Goal: Transaction & Acquisition: Purchase product/service

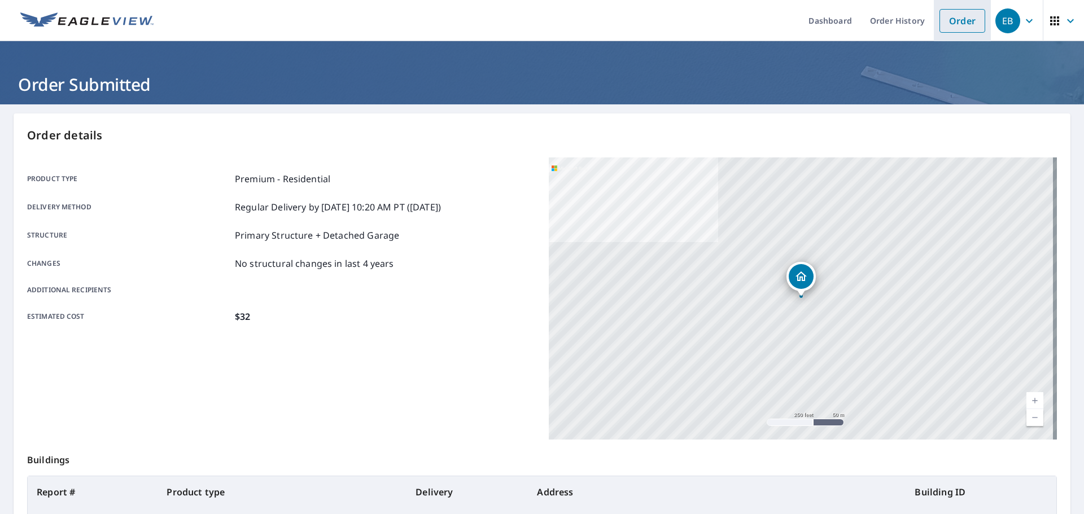
click at [959, 17] on link "Order" at bounding box center [962, 21] width 46 height 24
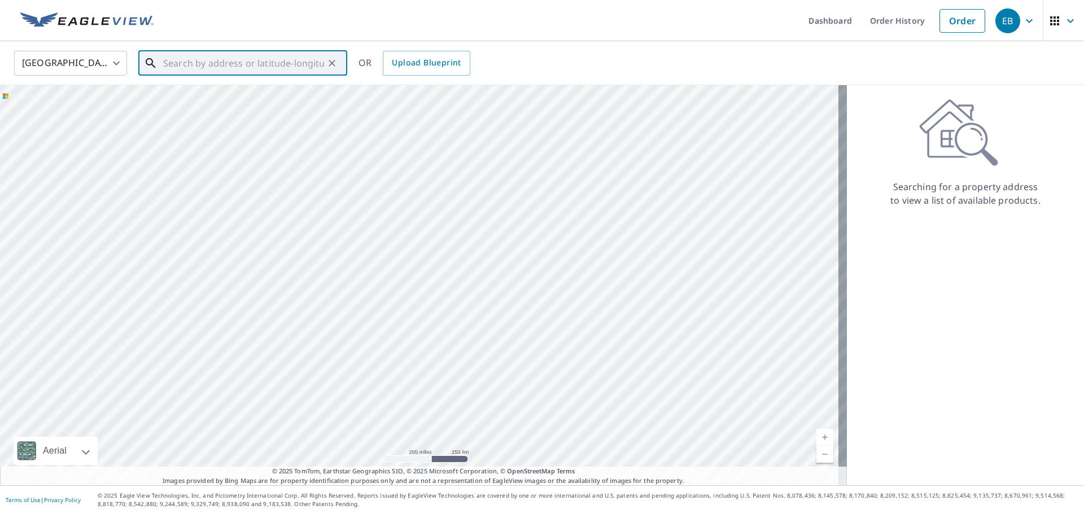
paste input "951 W Shepherds Ln Santa Claus, IN 47579"
click at [237, 104] on p "Santa Claus, IN 47579" at bounding box center [249, 108] width 177 height 11
type input "951 W Shepherds Ln Santa Claus, IN 47579"
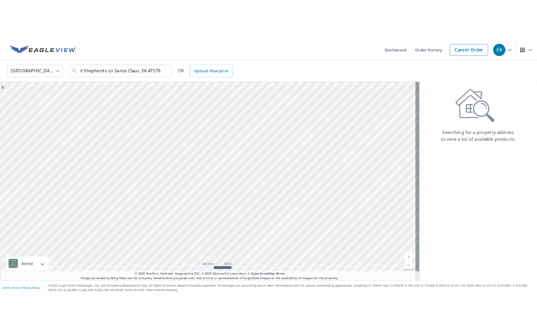
scroll to position [0, 0]
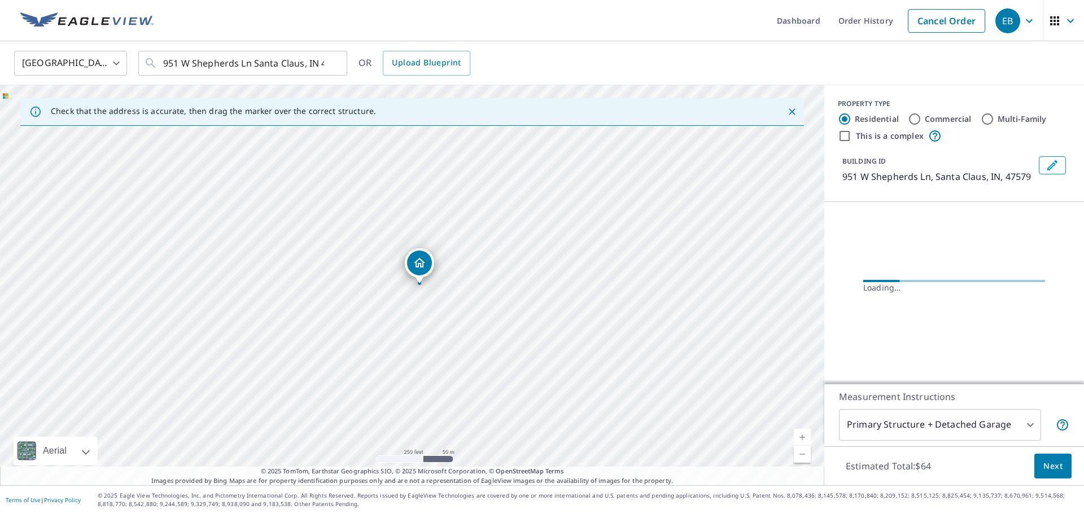
click at [794, 436] on link "Current Level 17, Zoom In" at bounding box center [802, 437] width 17 height 17
click at [794, 436] on link "Current Level 17.08586073665384, Zoom In" at bounding box center [802, 437] width 17 height 17
click at [794, 436] on link "Current Level 17.71574910825651, Zoom In" at bounding box center [802, 437] width 17 height 17
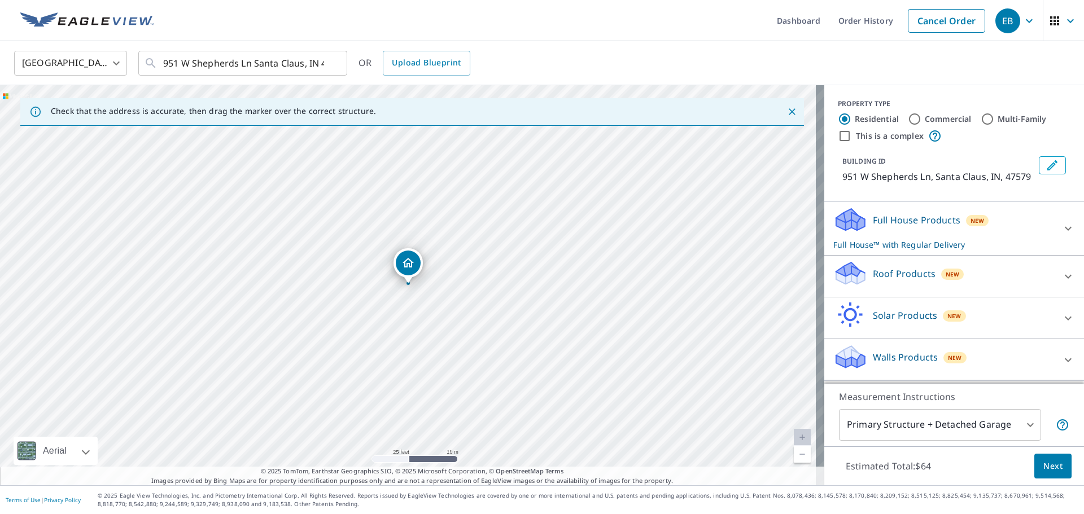
click at [881, 281] on p "Roof Products" at bounding box center [904, 274] width 63 height 14
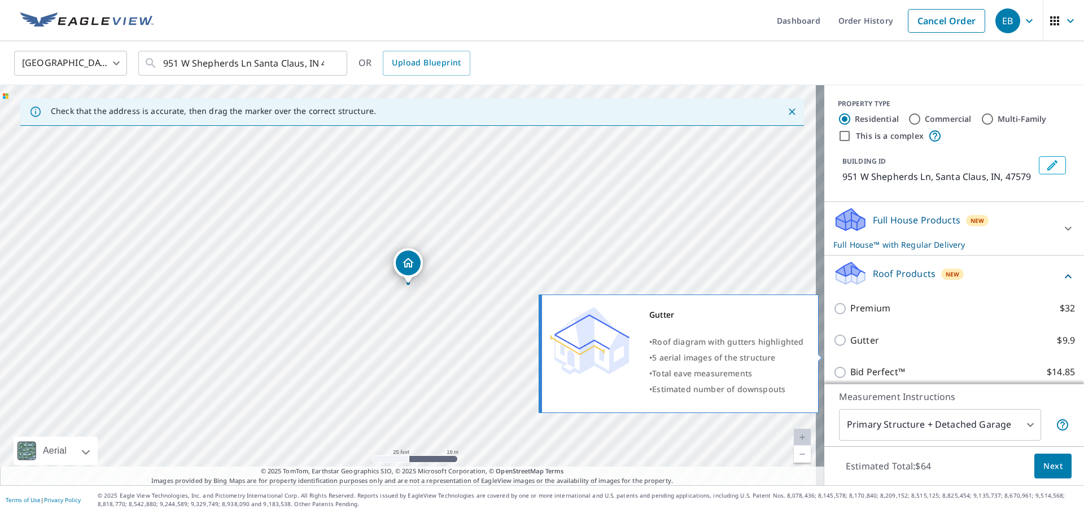
click at [854, 348] on p "Gutter" at bounding box center [864, 341] width 29 height 14
click at [850, 347] on input "Gutter $9.9" at bounding box center [841, 341] width 17 height 14
checkbox input "true"
checkbox input "false"
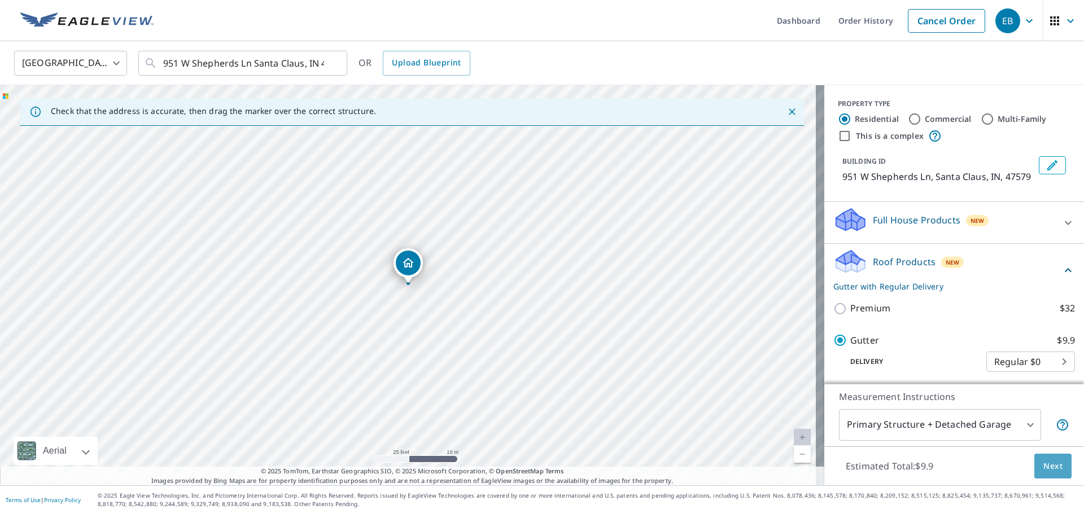
click at [1034, 470] on button "Next" at bounding box center [1052, 466] width 37 height 25
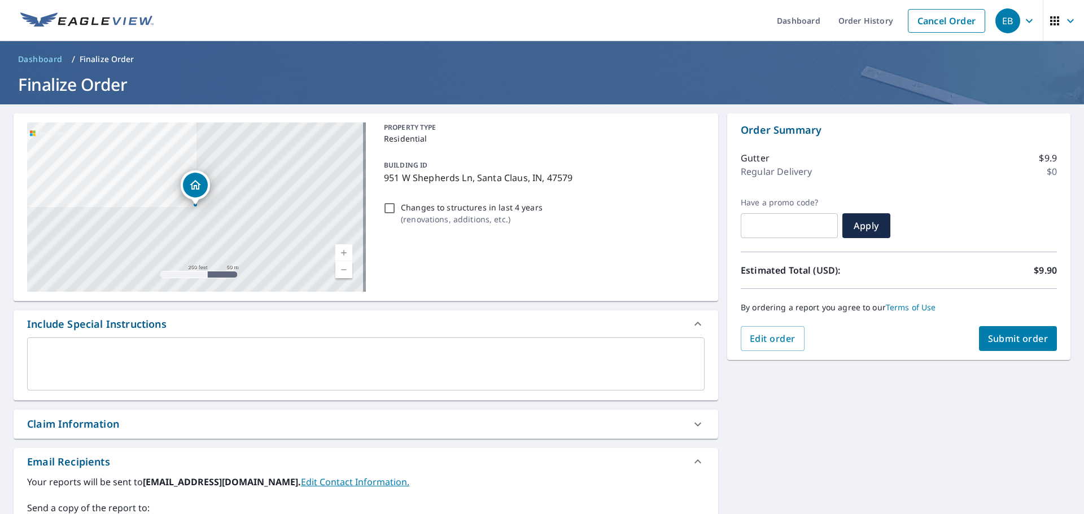
click at [1013, 316] on div "By ordering a report you agree to our Terms of Use" at bounding box center [899, 307] width 316 height 37
click at [1018, 328] on button "Submit order" at bounding box center [1018, 338] width 78 height 25
checkbox input "true"
